Goal: Information Seeking & Learning: Learn about a topic

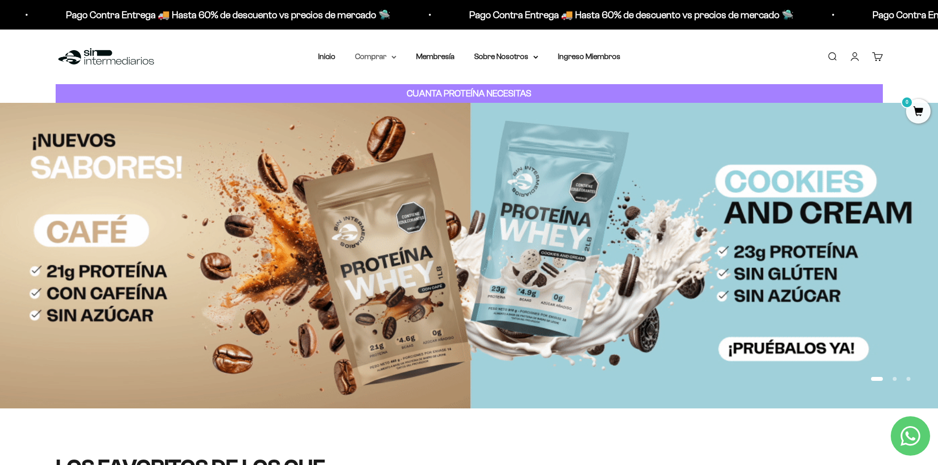
click at [379, 58] on summary "Comprar" at bounding box center [375, 56] width 41 height 13
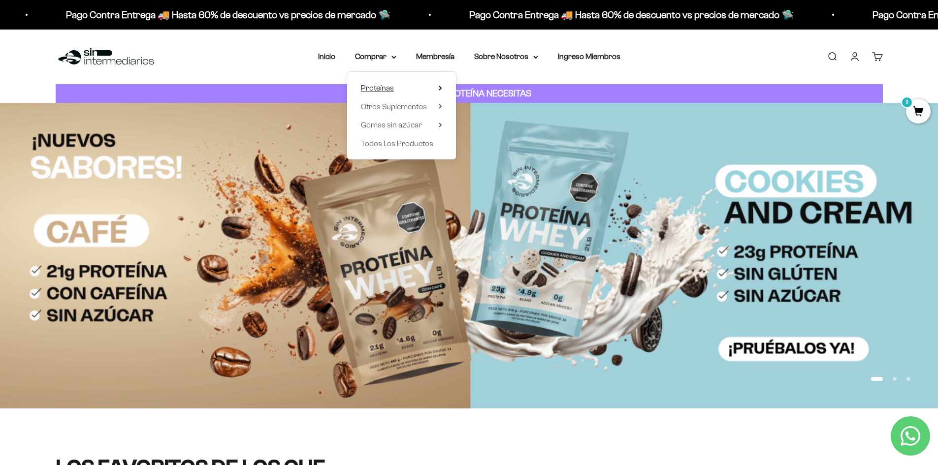
click at [398, 84] on summary "Proteínas" at bounding box center [401, 88] width 81 height 13
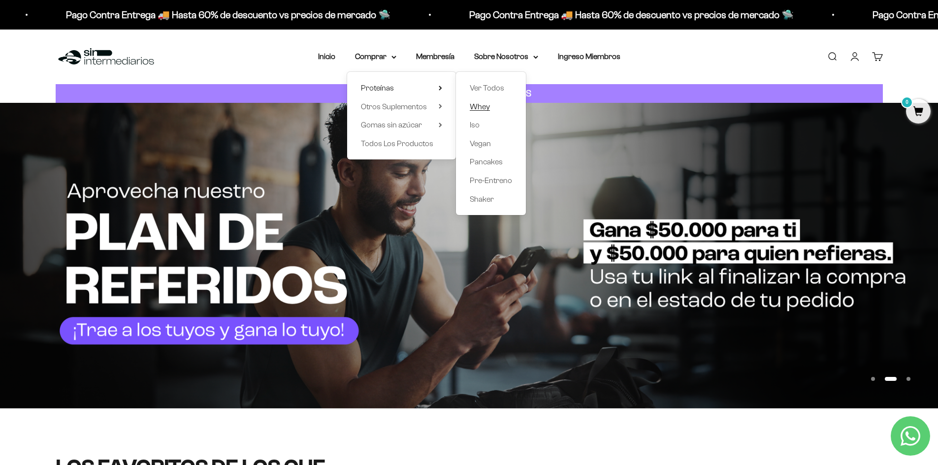
click at [479, 105] on span "Whey" at bounding box center [480, 106] width 20 height 8
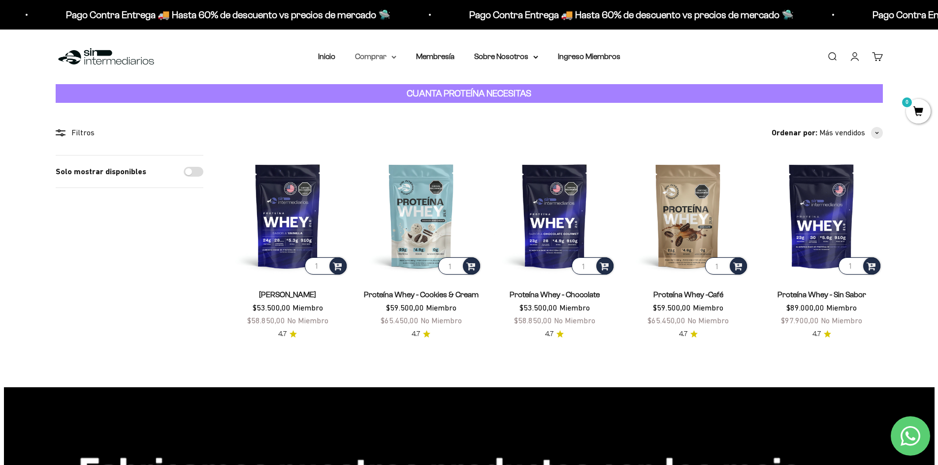
click at [395, 61] on summary "Comprar" at bounding box center [375, 56] width 41 height 13
click at [448, 92] on div "Proteínas Ver Todos Whey Iso Vegan Shaker" at bounding box center [401, 116] width 109 height 88
click at [441, 90] on icon at bounding box center [440, 88] width 3 height 5
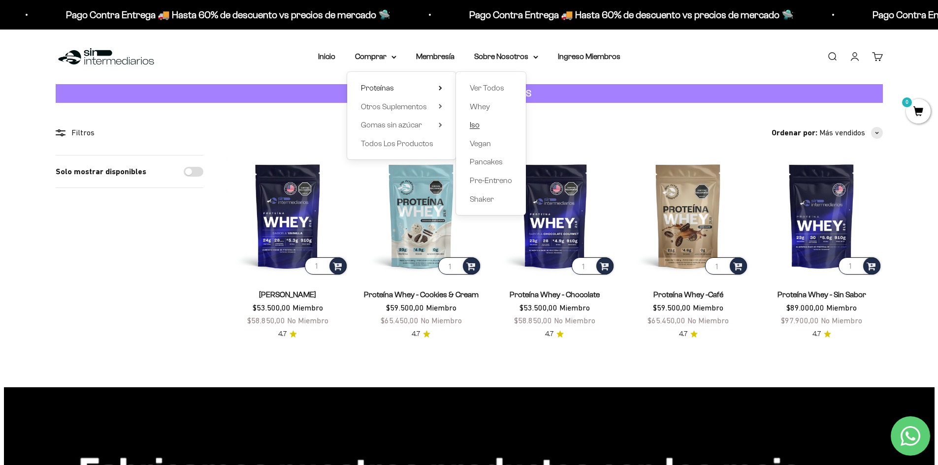
click at [476, 126] on span "Iso" at bounding box center [475, 125] width 10 height 8
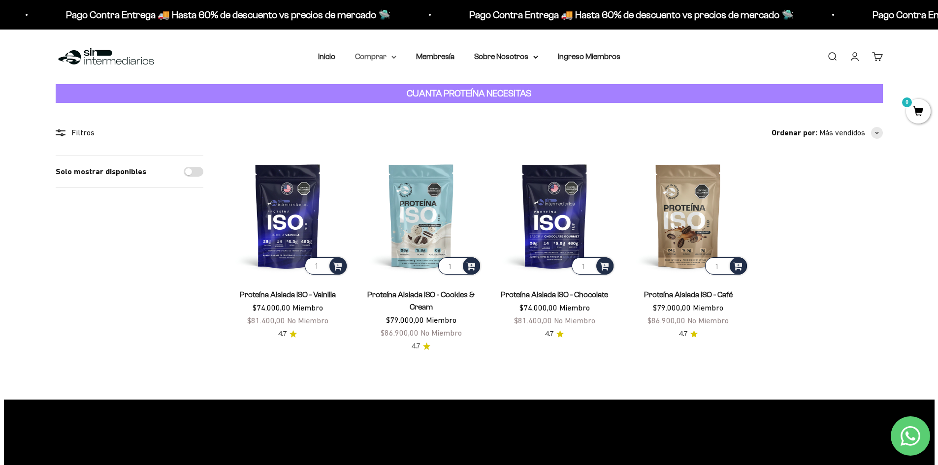
click at [382, 56] on summary "Comprar" at bounding box center [375, 56] width 41 height 13
click at [409, 89] on summary "Proteínas" at bounding box center [401, 88] width 81 height 13
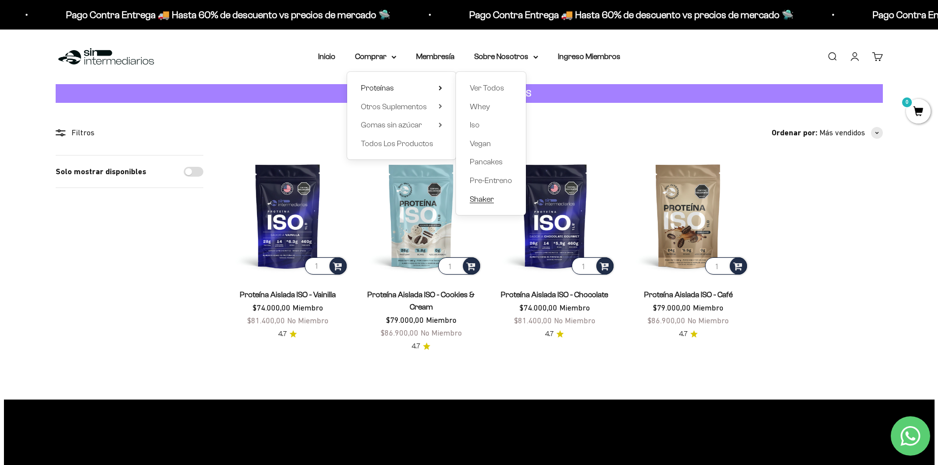
click at [491, 198] on span "Shaker" at bounding box center [482, 199] width 24 height 8
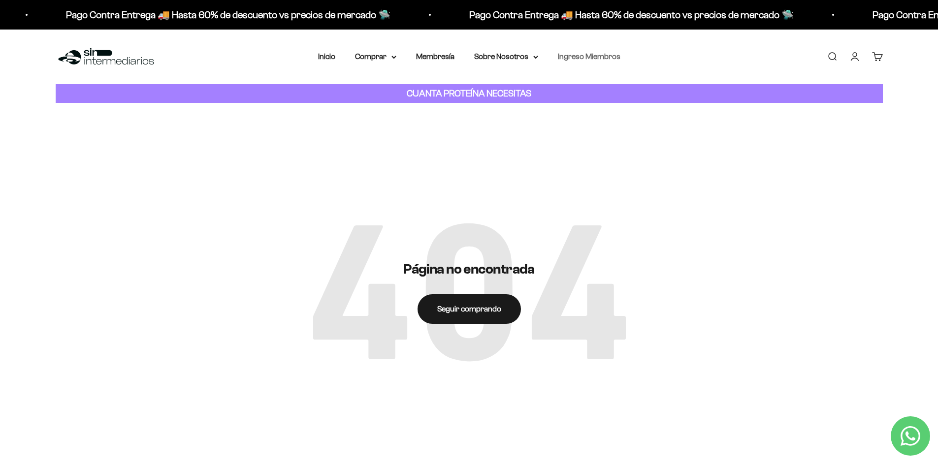
click at [605, 57] on link "Ingreso Miembros" at bounding box center [589, 56] width 63 height 8
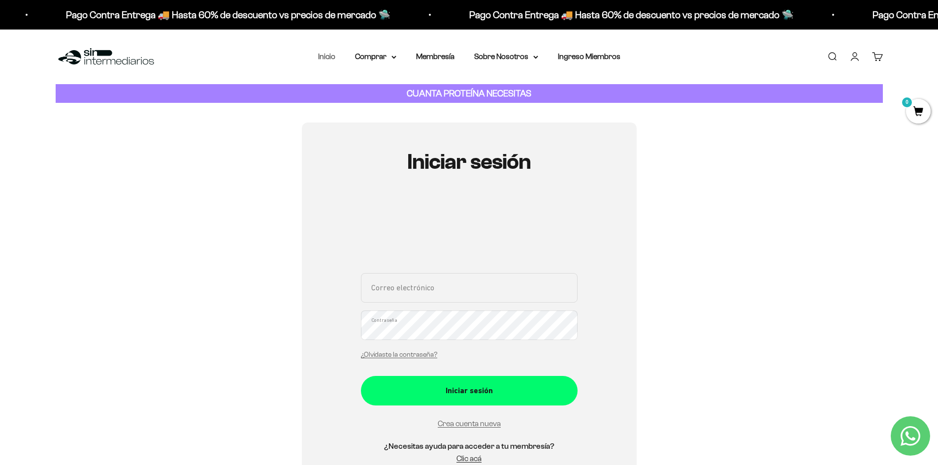
click at [329, 56] on link "Inicio" at bounding box center [326, 56] width 17 height 8
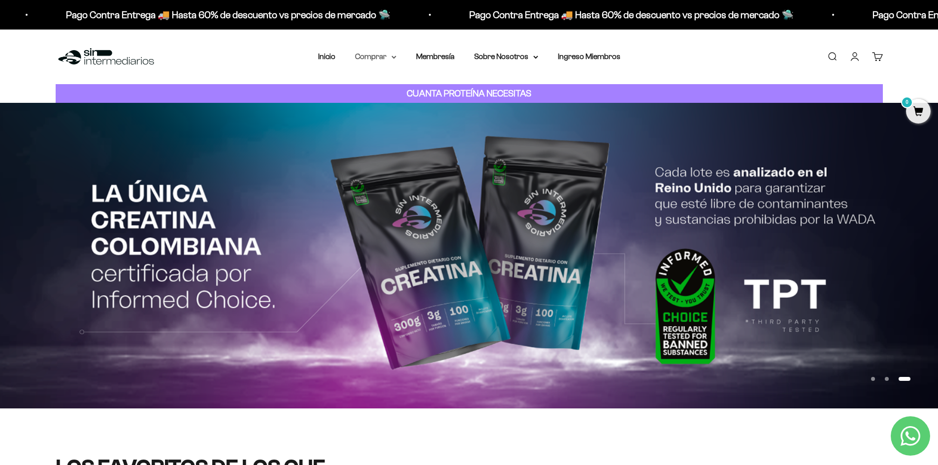
click at [383, 60] on summary "Comprar" at bounding box center [375, 56] width 41 height 13
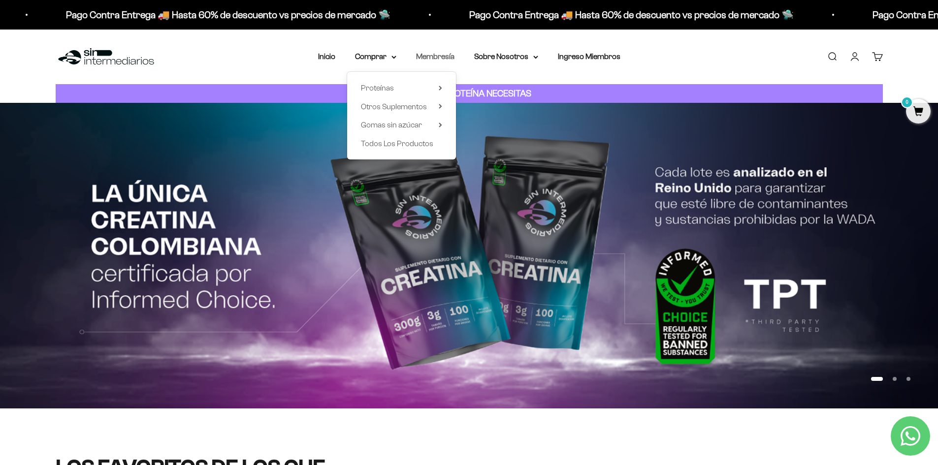
click at [427, 58] on link "Membresía" at bounding box center [435, 56] width 38 height 8
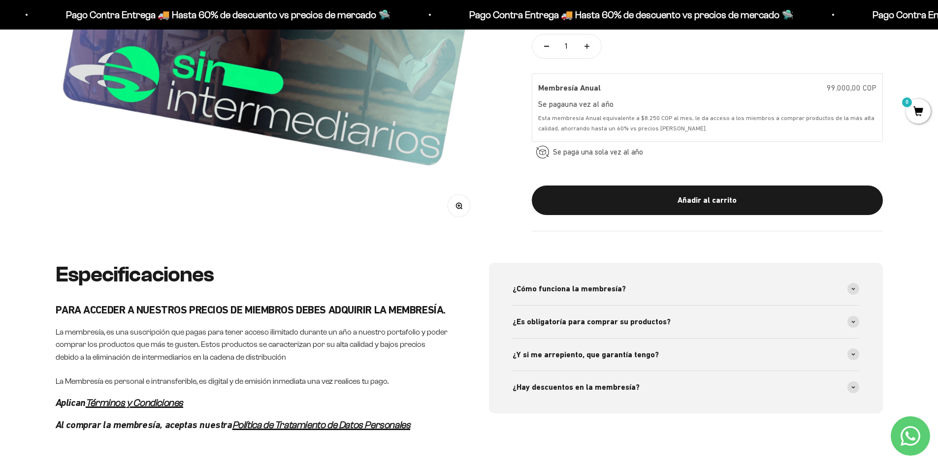
scroll to position [492, 0]
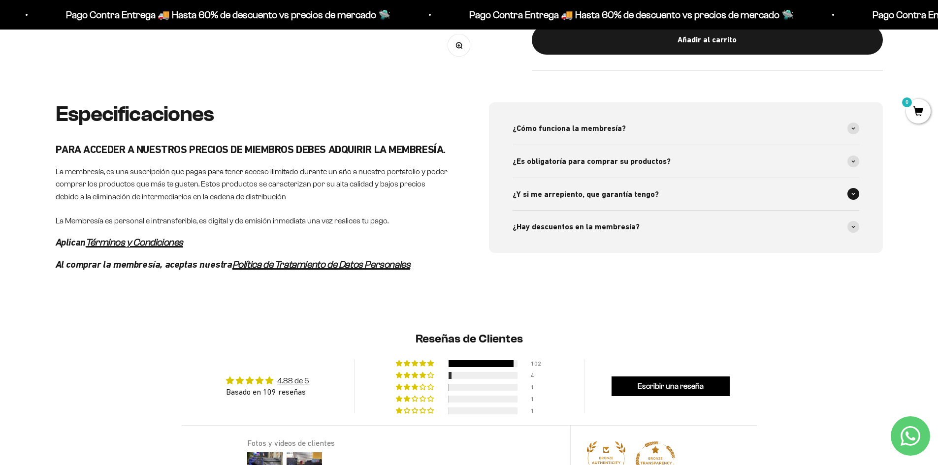
click at [699, 186] on div "¿Y si me arrepiento, que garantía tengo?" at bounding box center [686, 194] width 347 height 32
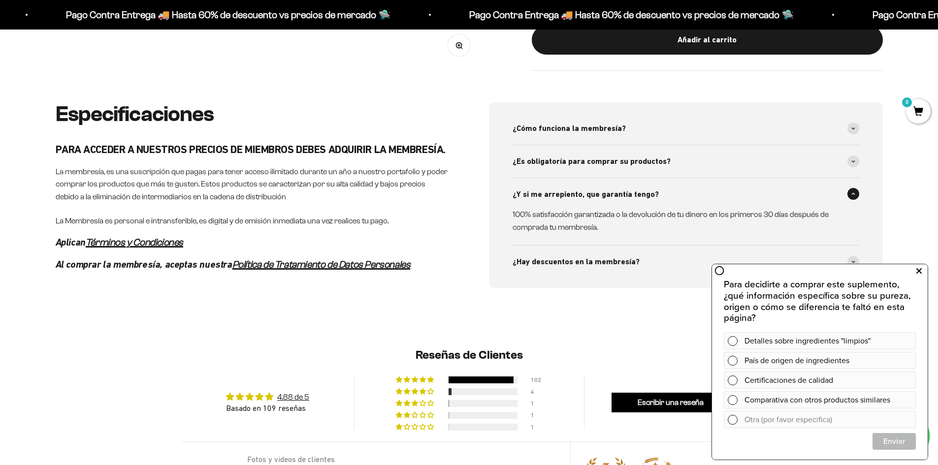
click at [916, 274] on button at bounding box center [919, 271] width 18 height 16
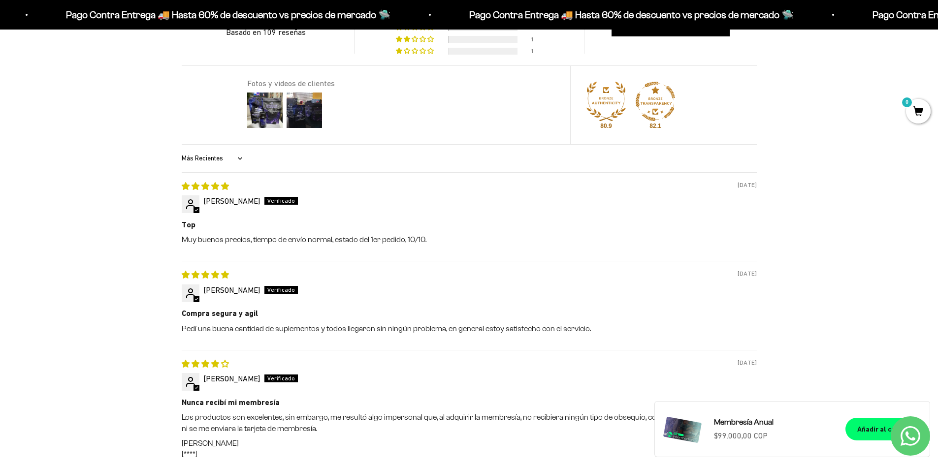
scroll to position [886, 0]
